Goal: Information Seeking & Learning: Check status

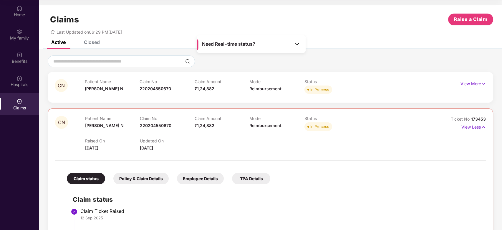
scroll to position [137, 0]
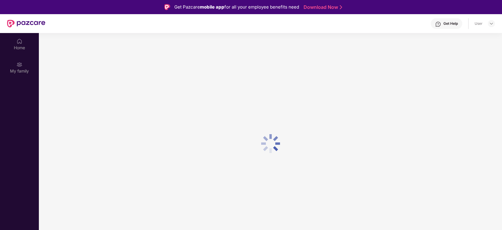
scroll to position [33, 0]
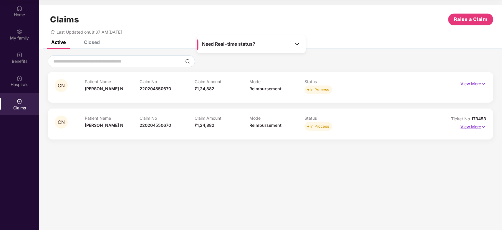
click at [476, 128] on p "View More" at bounding box center [473, 126] width 26 height 8
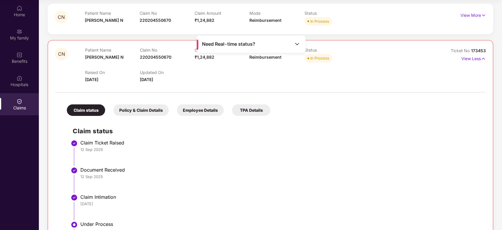
scroll to position [0, 0]
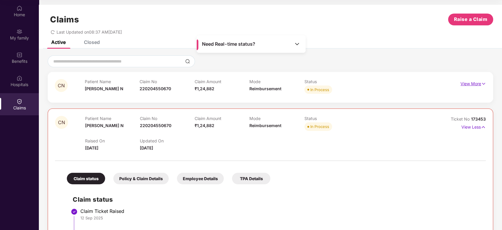
click at [479, 83] on p "View More" at bounding box center [473, 83] width 26 height 8
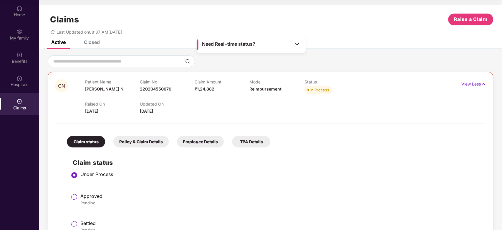
click at [469, 84] on p "View Less" at bounding box center [473, 83] width 24 height 8
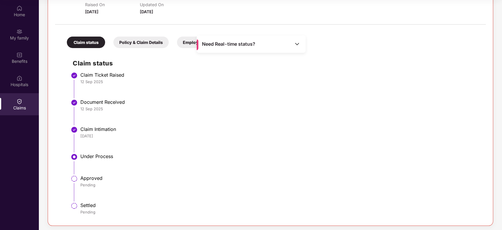
scroll to position [137, 0]
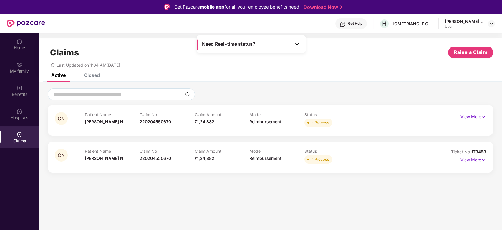
click at [475, 161] on p "View More" at bounding box center [473, 159] width 26 height 8
click at [472, 159] on p "View More" at bounding box center [473, 159] width 26 height 8
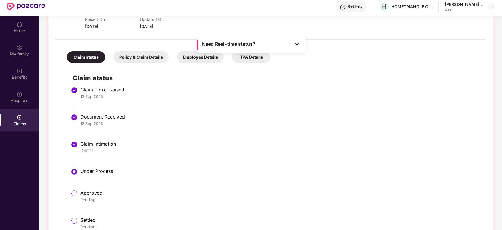
scroll to position [33, 0]
